Goal: Check status

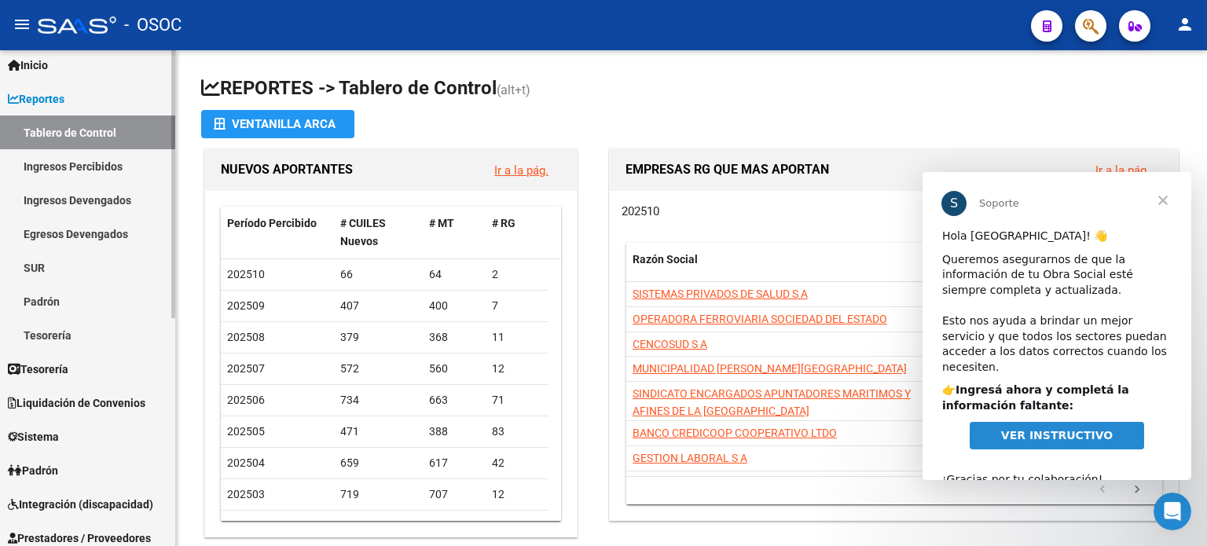
scroll to position [79, 0]
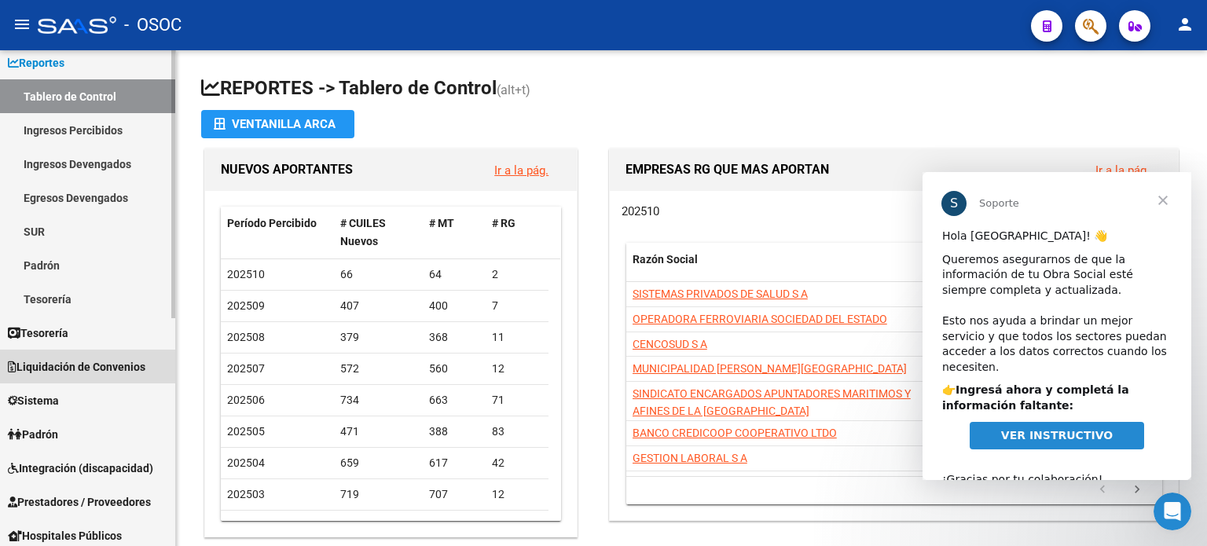
click at [89, 364] on span "Liquidación de Convenios" at bounding box center [77, 366] width 138 height 17
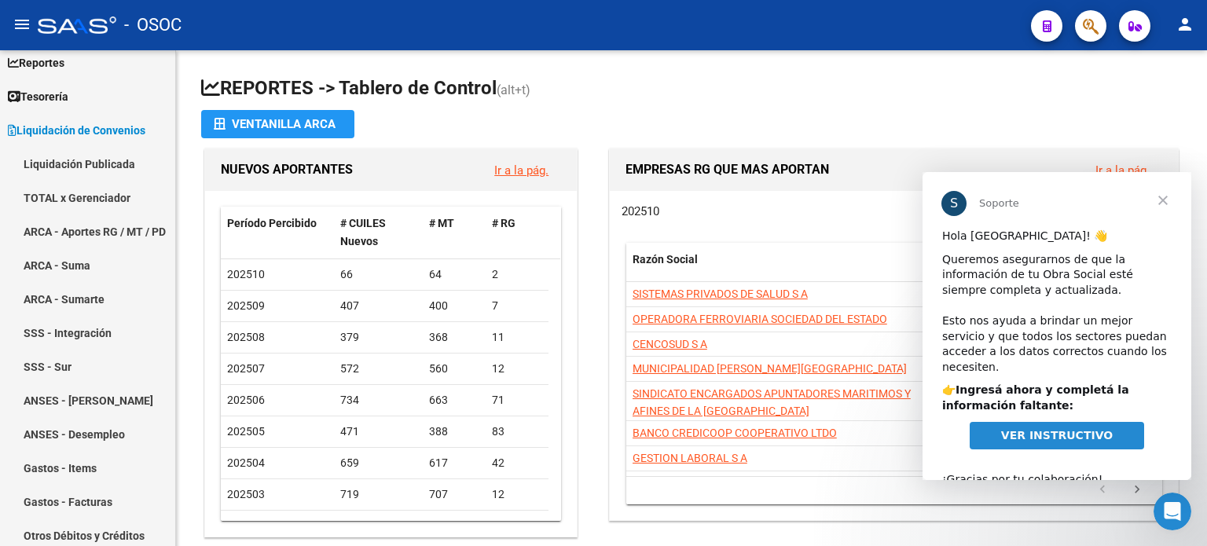
click at [1164, 200] on span "Cerrar" at bounding box center [1163, 200] width 57 height 57
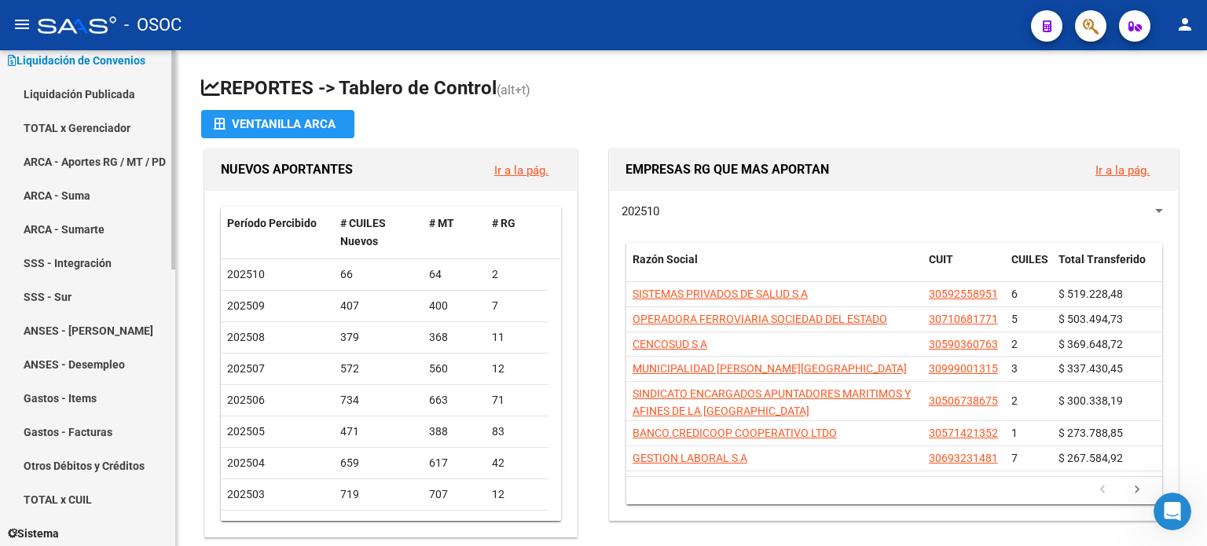
scroll to position [236, 0]
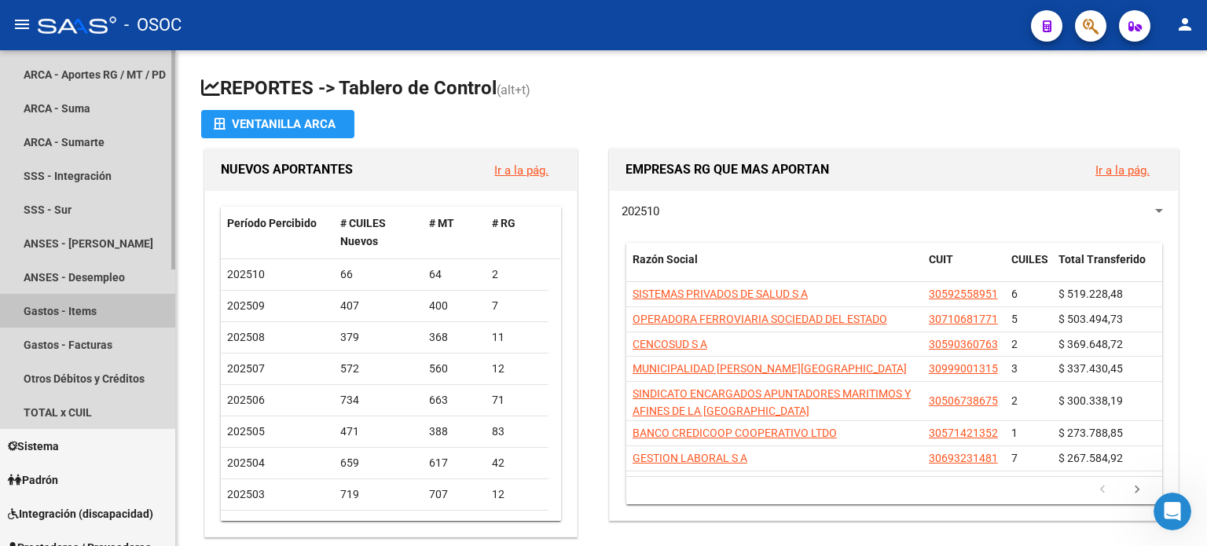
click at [95, 308] on link "Gastos - Items" at bounding box center [87, 311] width 175 height 34
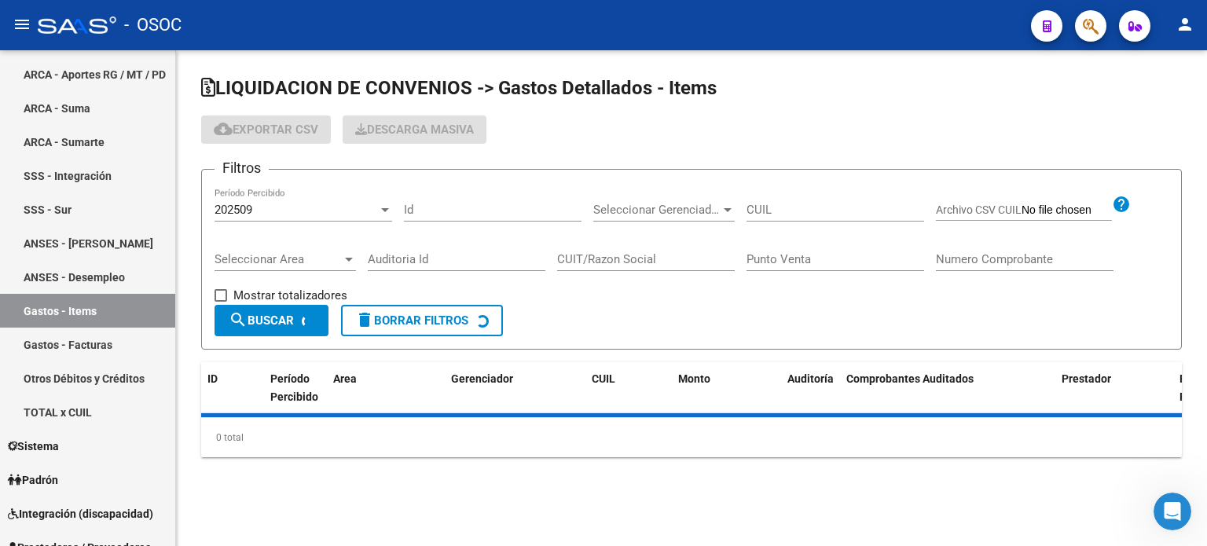
click at [324, 217] on div "202509 Período Percibido" at bounding box center [304, 205] width 178 height 34
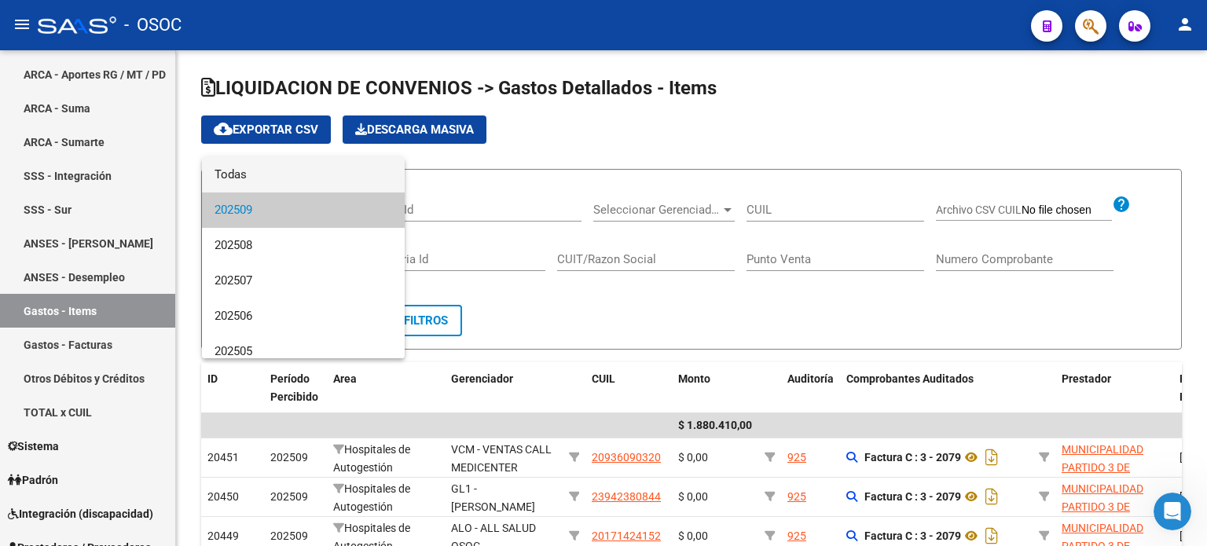
click at [305, 178] on span "Todas" at bounding box center [304, 174] width 178 height 35
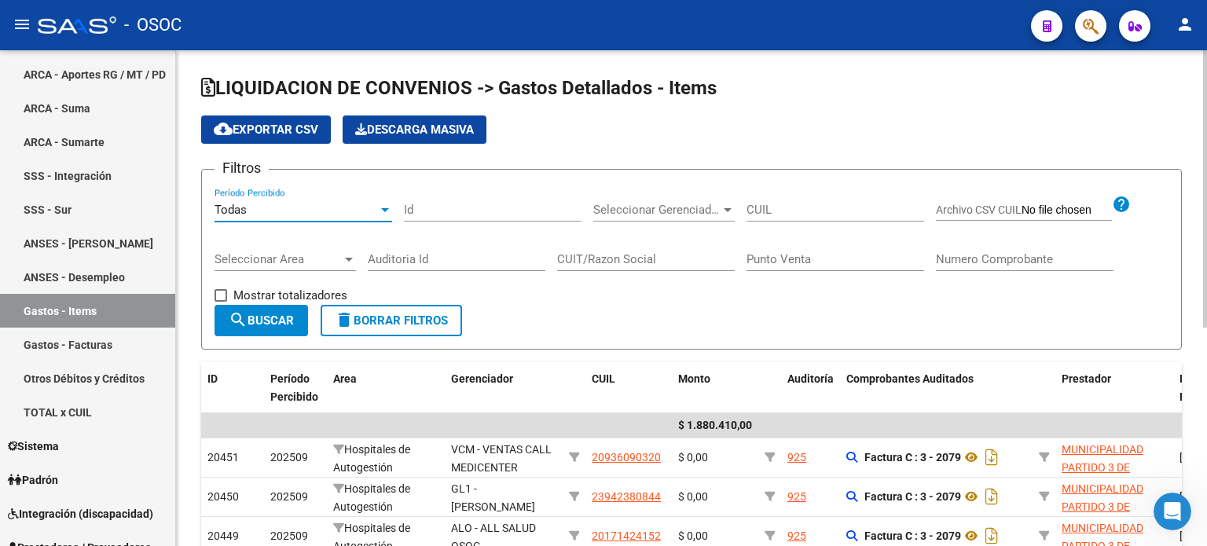
click at [772, 208] on input "CUIL" at bounding box center [836, 210] width 178 height 14
paste input "20409533"
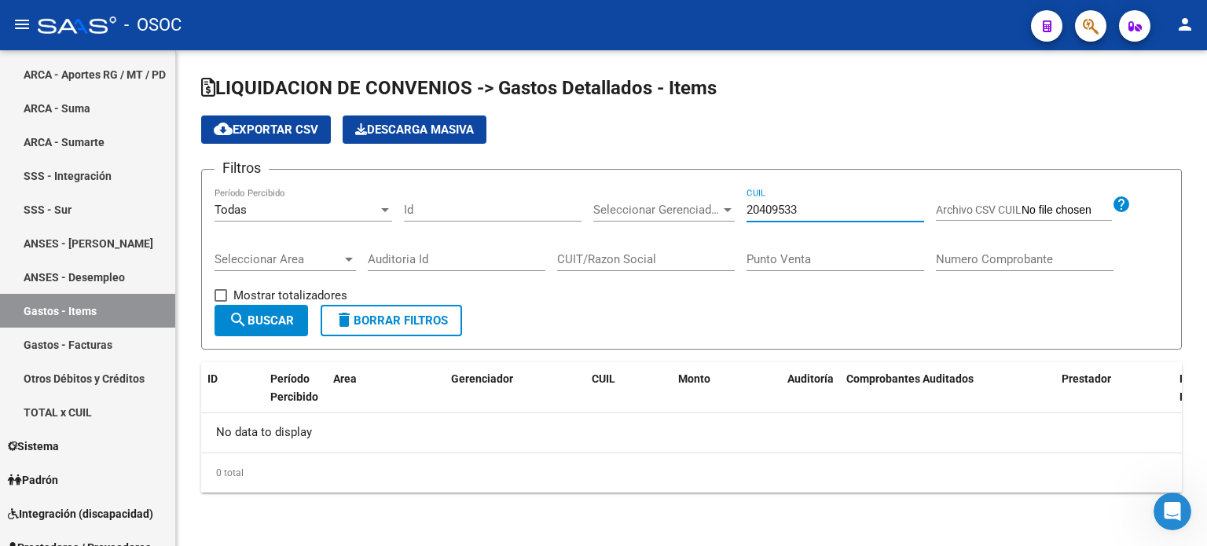
type input "20409533"
